Goal: Contribute content: Contribute content

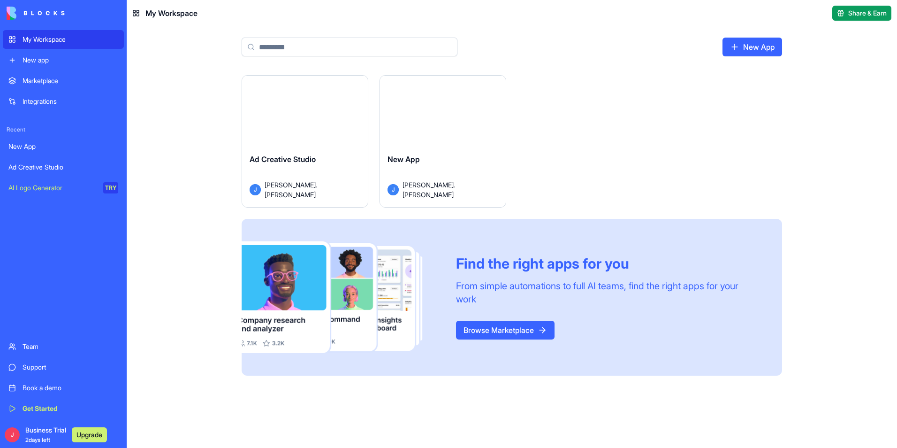
click at [78, 61] on div "New app" at bounding box center [71, 59] width 96 height 9
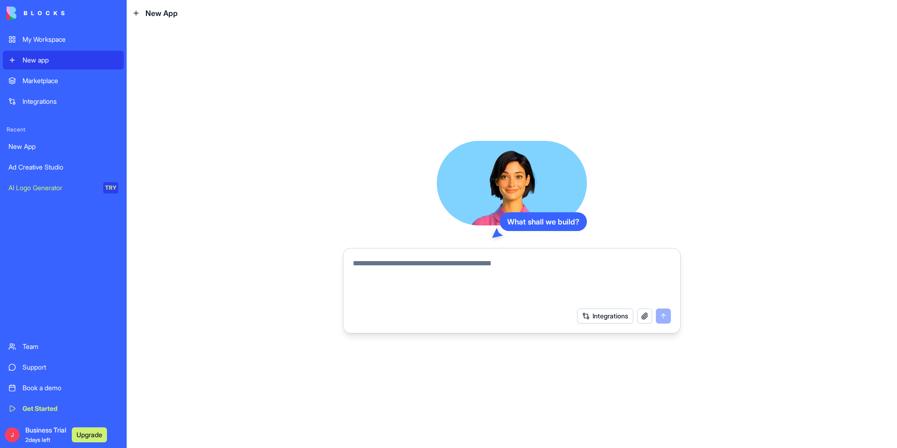
click at [394, 261] on textarea at bounding box center [512, 280] width 318 height 45
type textarea "*"
type textarea "**********"
click at [668, 317] on button "submit" at bounding box center [663, 315] width 15 height 15
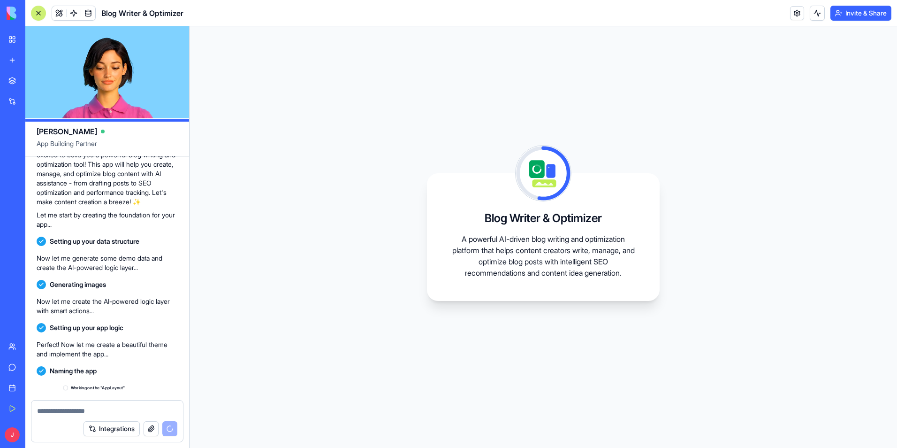
scroll to position [145, 0]
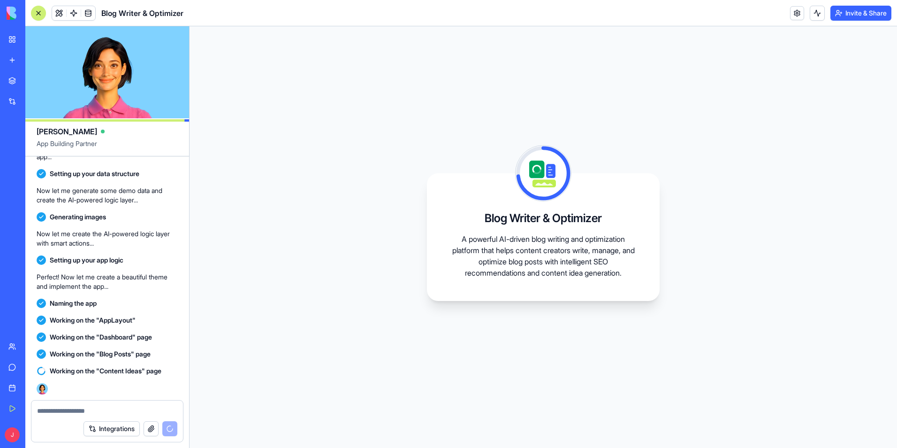
click at [109, 409] on textarea at bounding box center [107, 410] width 140 height 9
